Goal: Transaction & Acquisition: Obtain resource

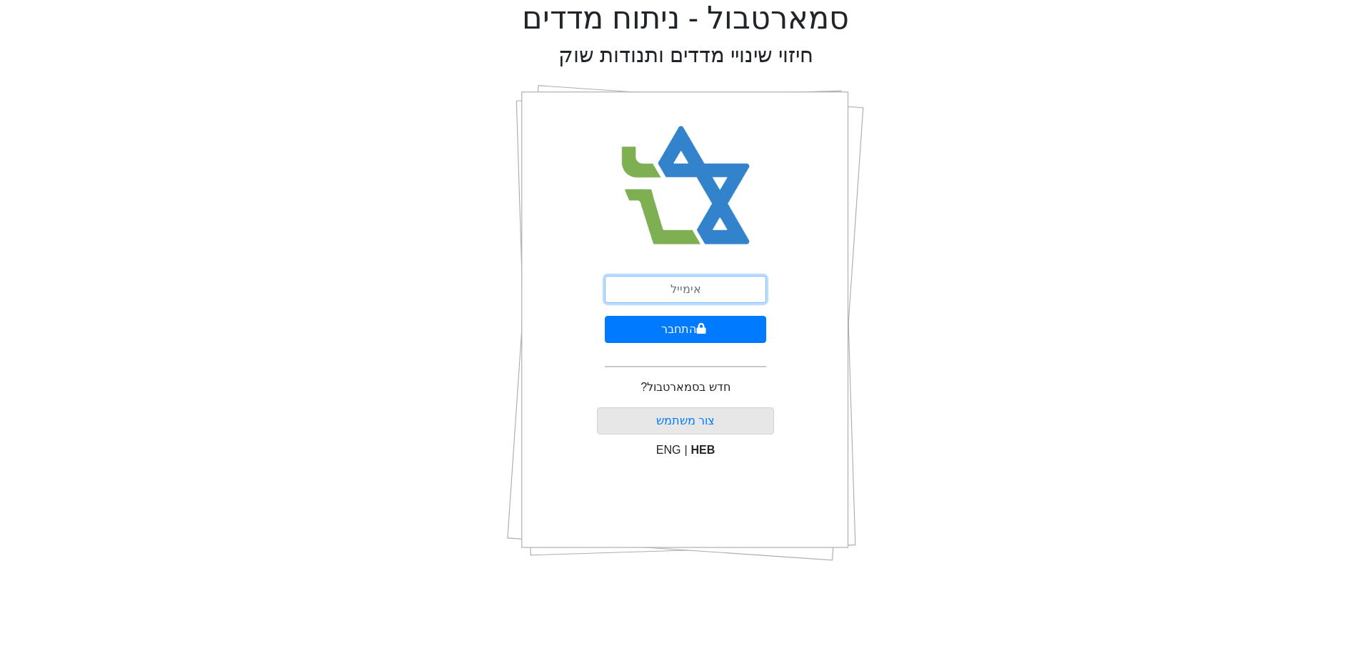
click at [669, 297] on input "email" at bounding box center [685, 289] width 161 height 27
type input "צ"
type input "[EMAIL_ADDRESS][DOMAIN_NAME]"
click at [675, 316] on button "התחבר" at bounding box center [685, 329] width 161 height 27
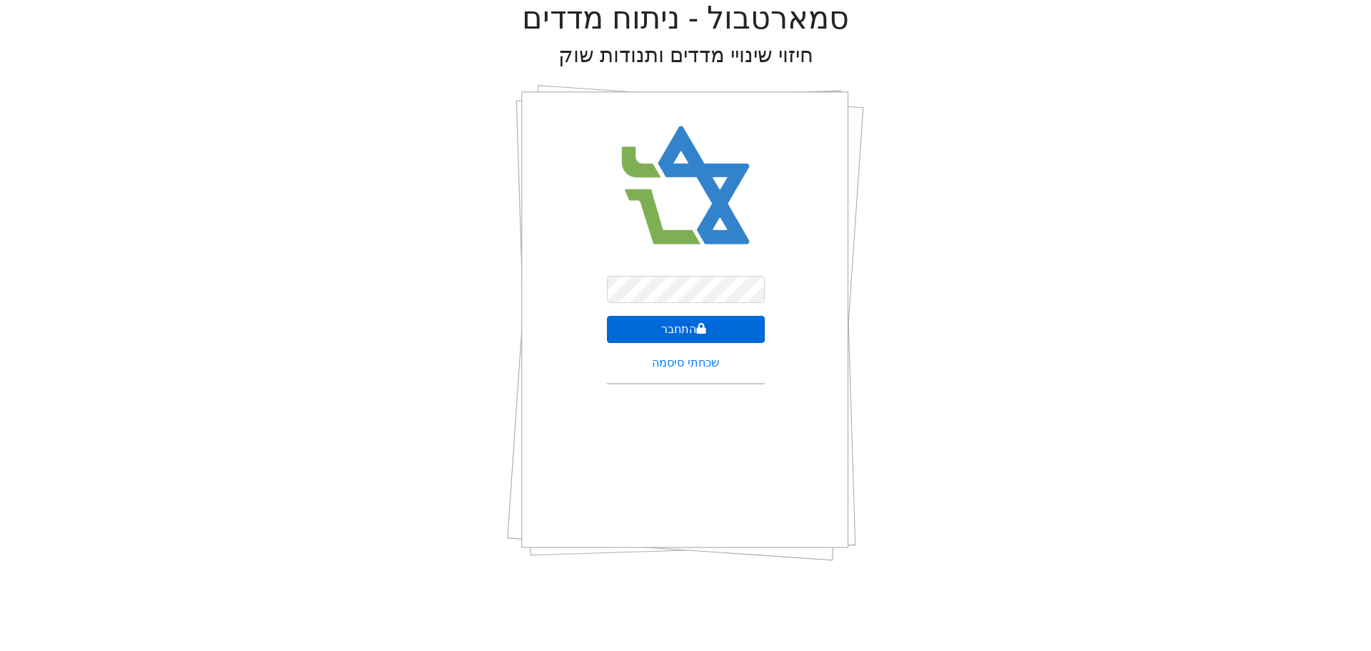
click at [678, 326] on button "התחבר" at bounding box center [686, 329] width 158 height 27
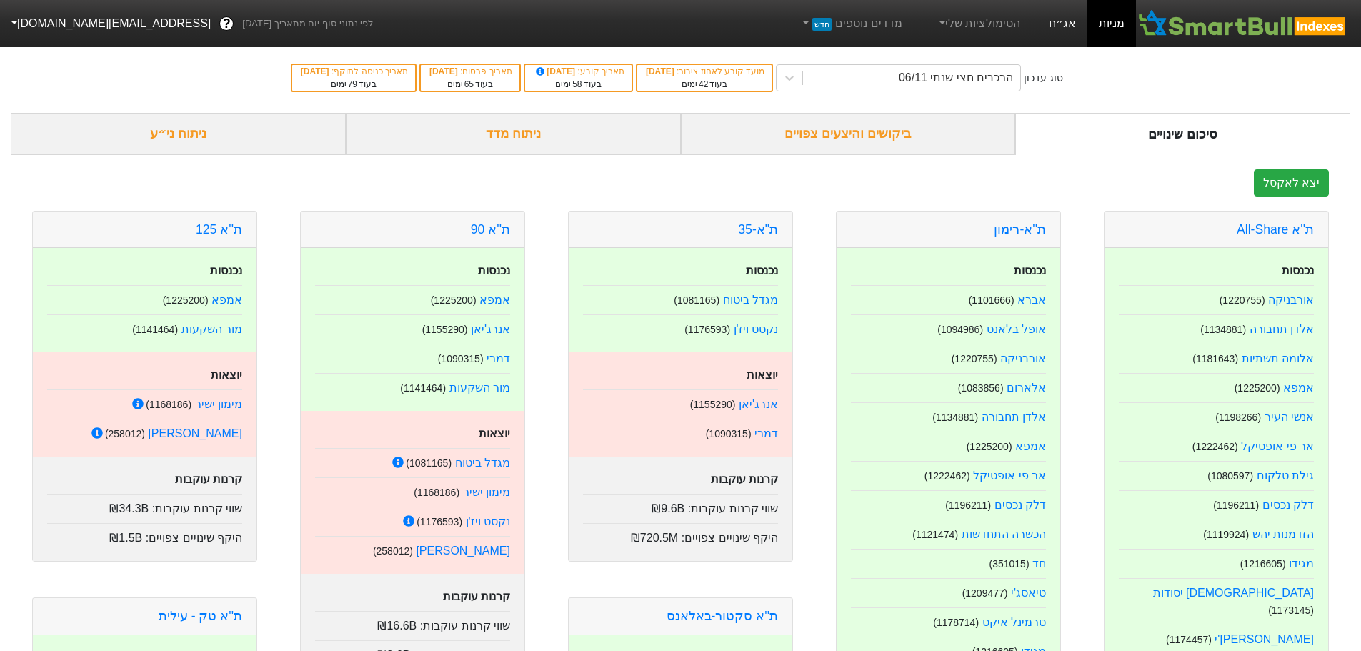
click at [1050, 9] on link "אג״ח" at bounding box center [1062, 23] width 50 height 47
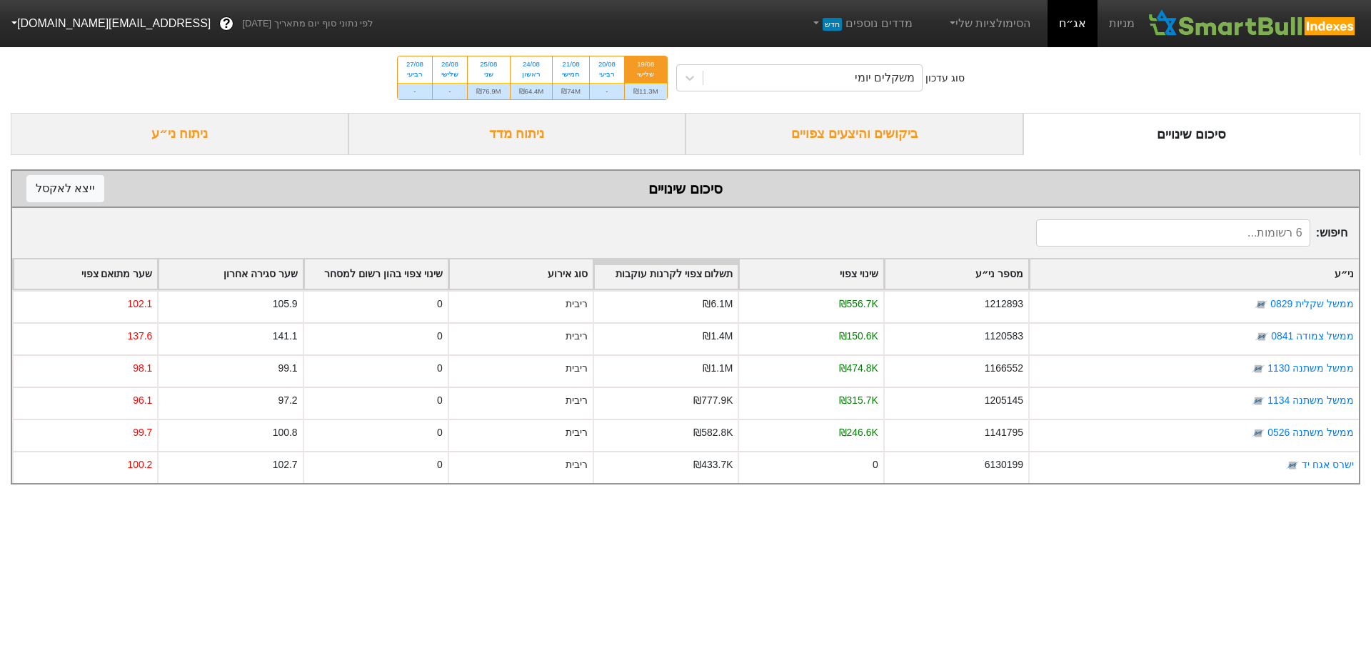
click at [843, 147] on div "ביקושים והיצעים צפויים" at bounding box center [855, 134] width 338 height 42
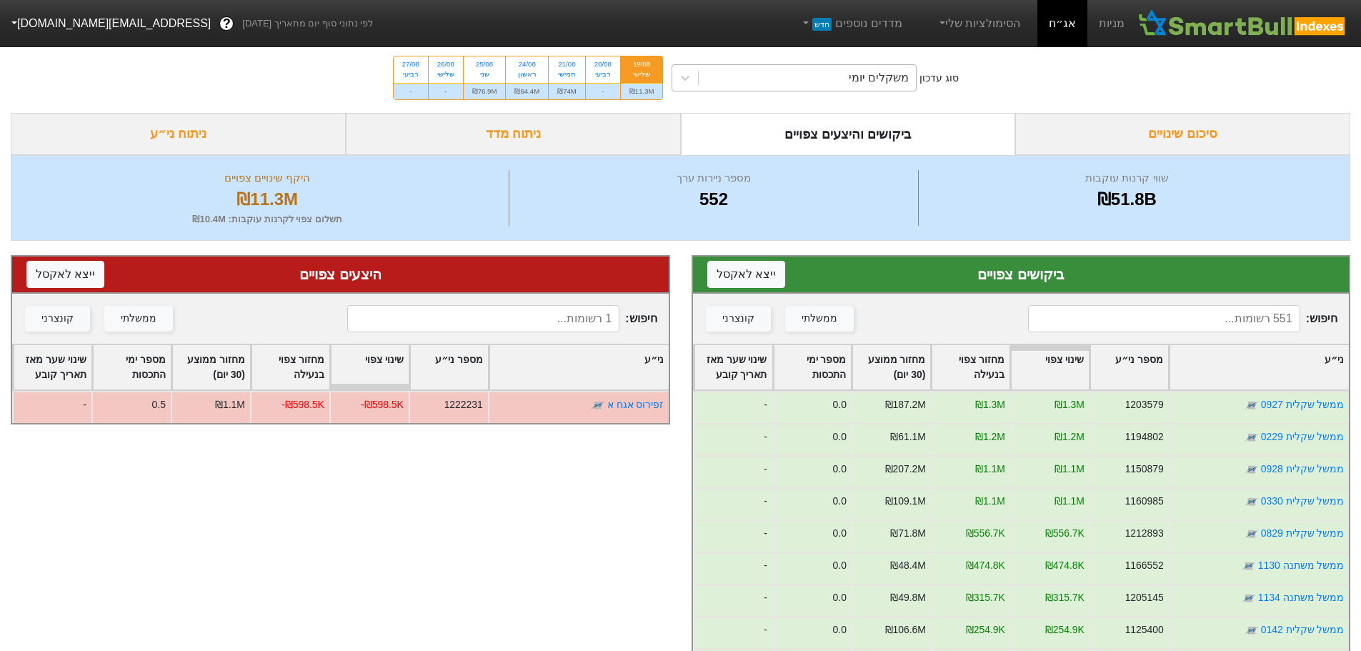
click at [851, 84] on div "משקלים יומי" at bounding box center [807, 78] width 217 height 26
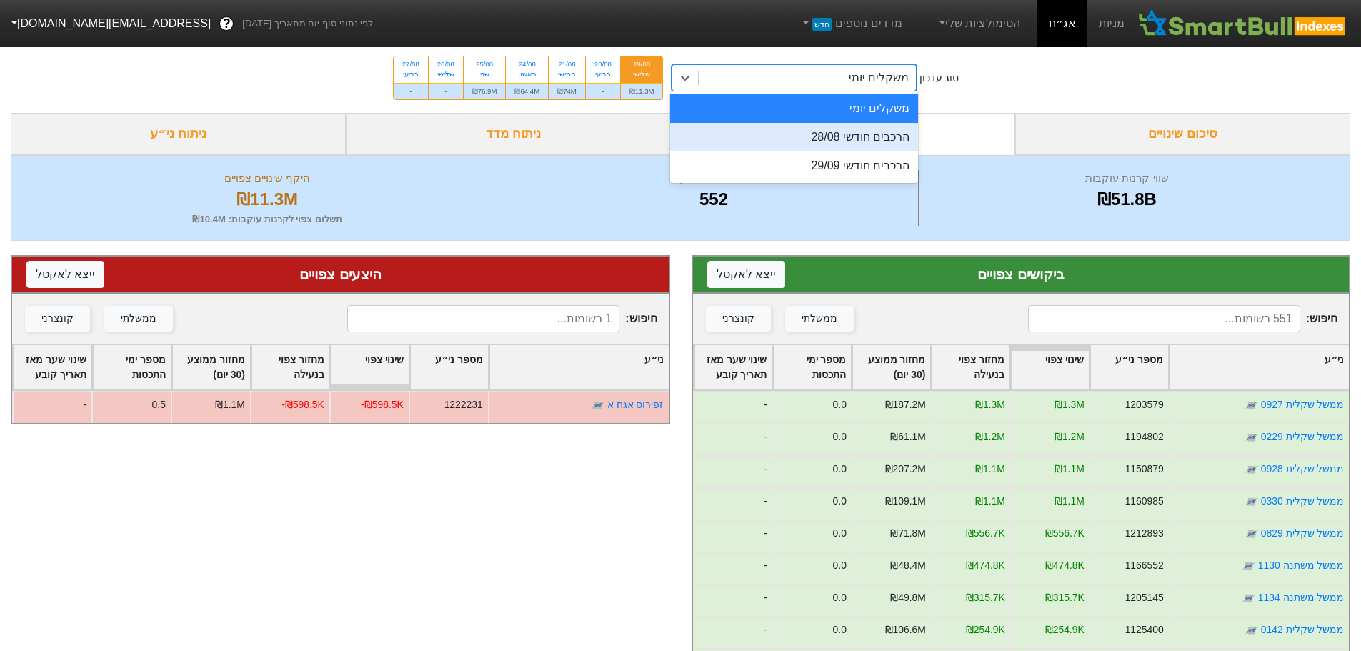
click at [844, 132] on div "הרכבים חודשי 28/08" at bounding box center [794, 137] width 248 height 29
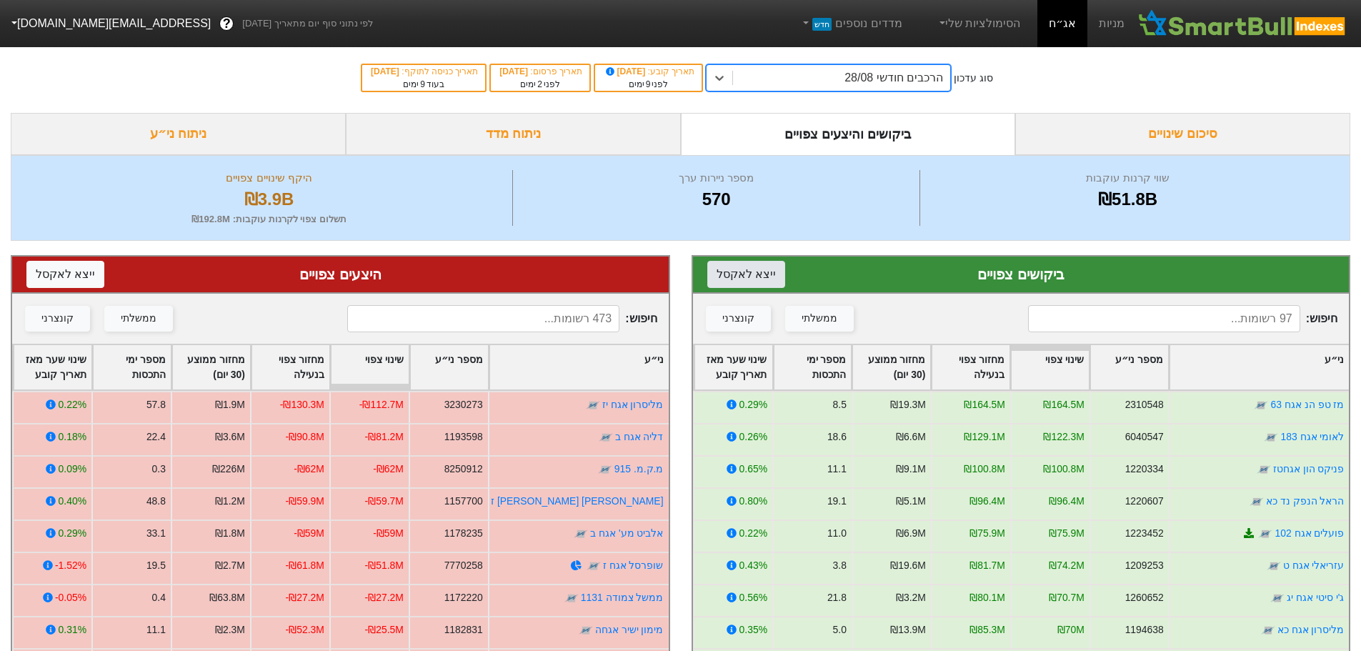
click at [756, 270] on button "ייצא ל אקסל" at bounding box center [746, 274] width 78 height 27
click at [45, 268] on button "ייצא ל אקסל" at bounding box center [65, 274] width 78 height 27
